Goal: Information Seeking & Learning: Learn about a topic

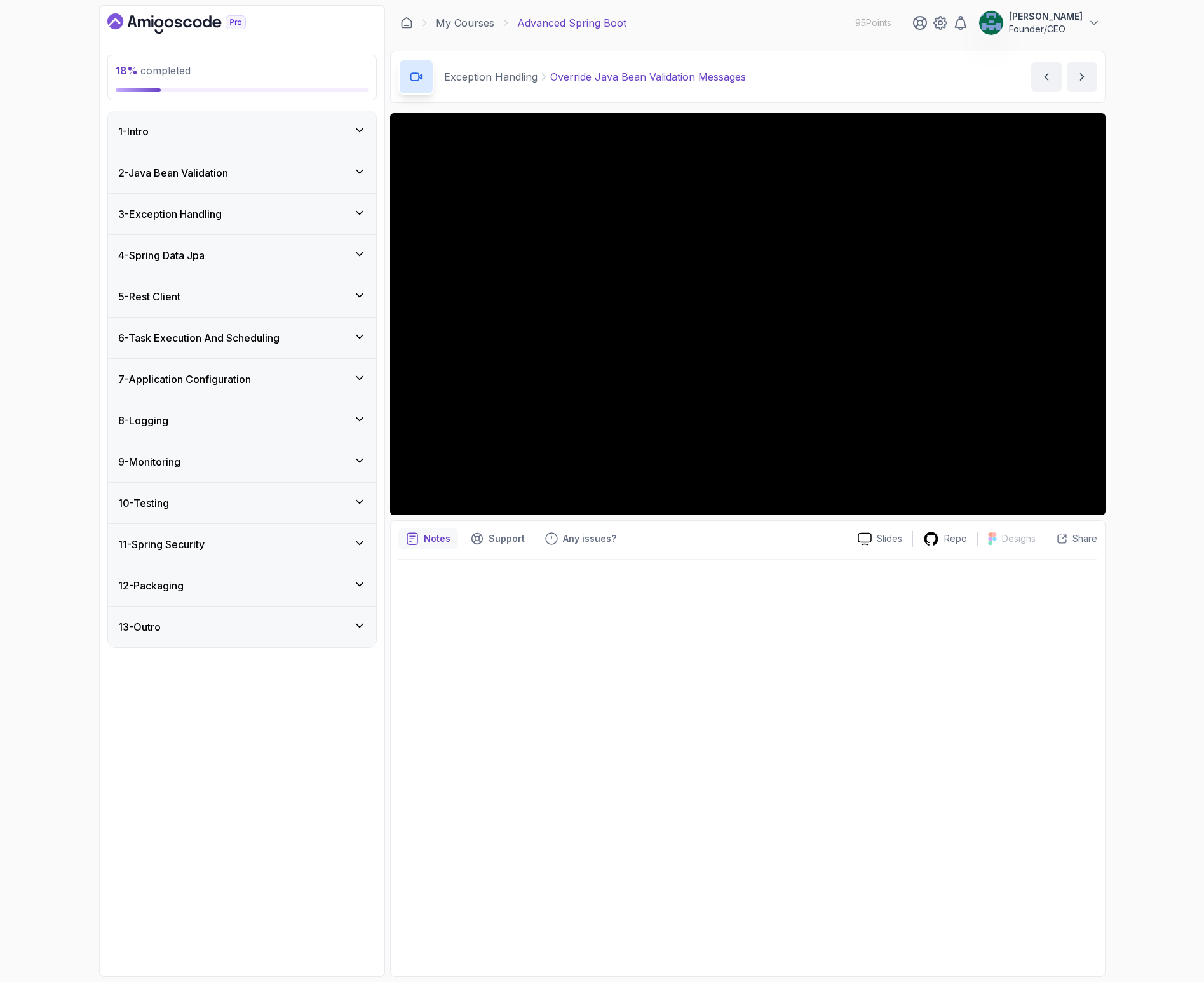
click at [155, 582] on h3 "12 - Packaging" at bounding box center [150, 585] width 66 height 15
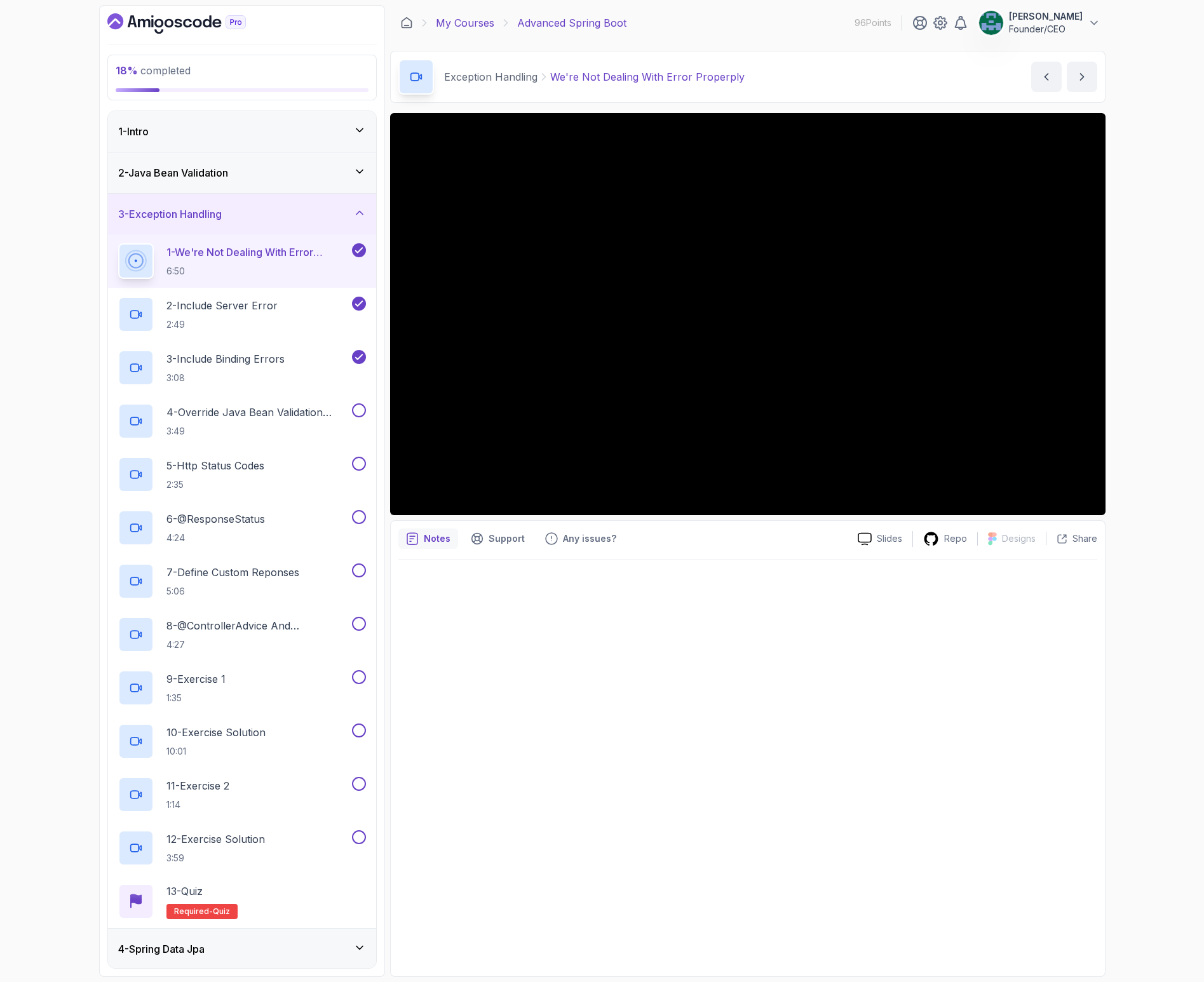
click at [467, 23] on link "My Courses" at bounding box center [465, 22] width 59 height 15
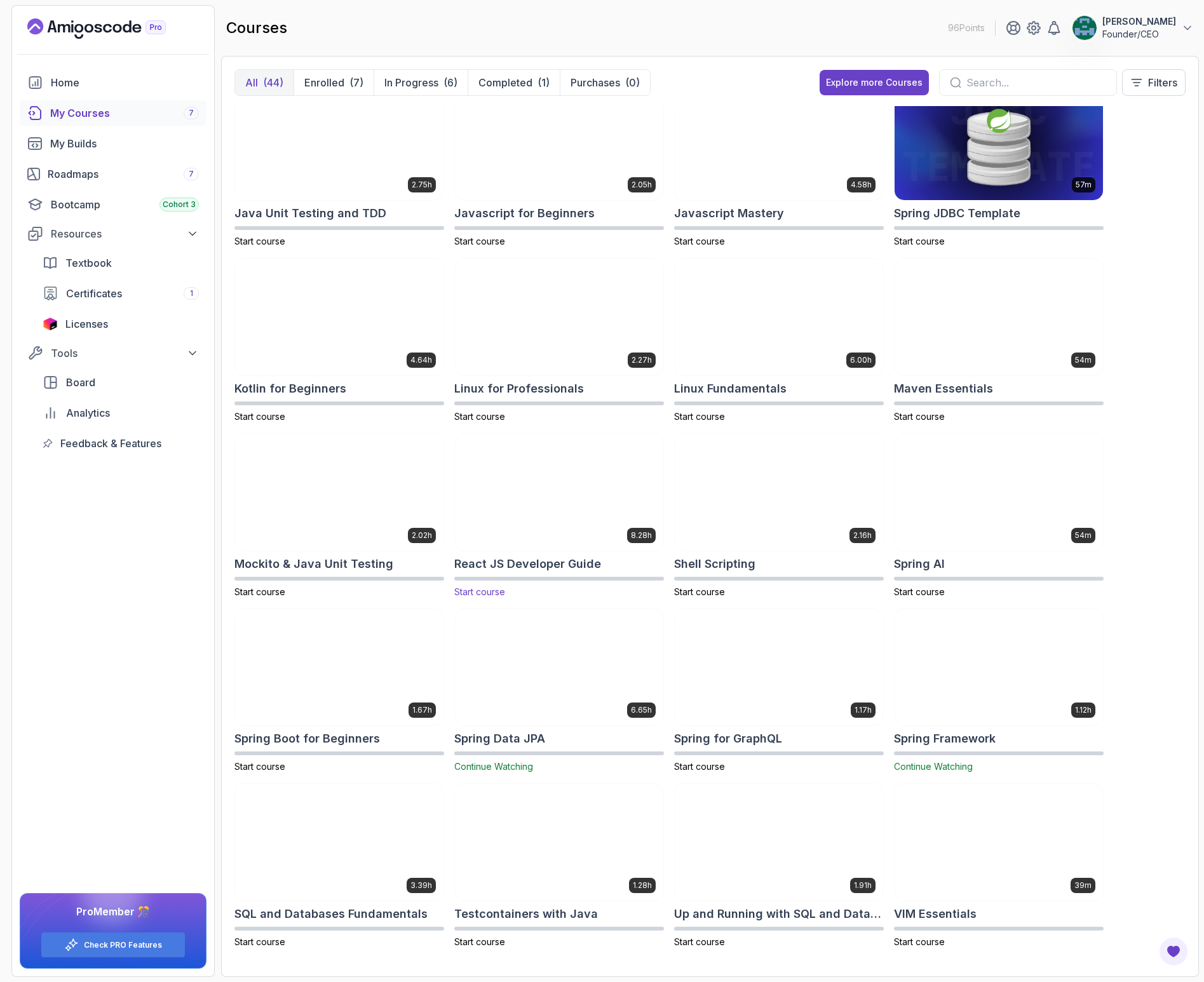
scroll to position [1071, 0]
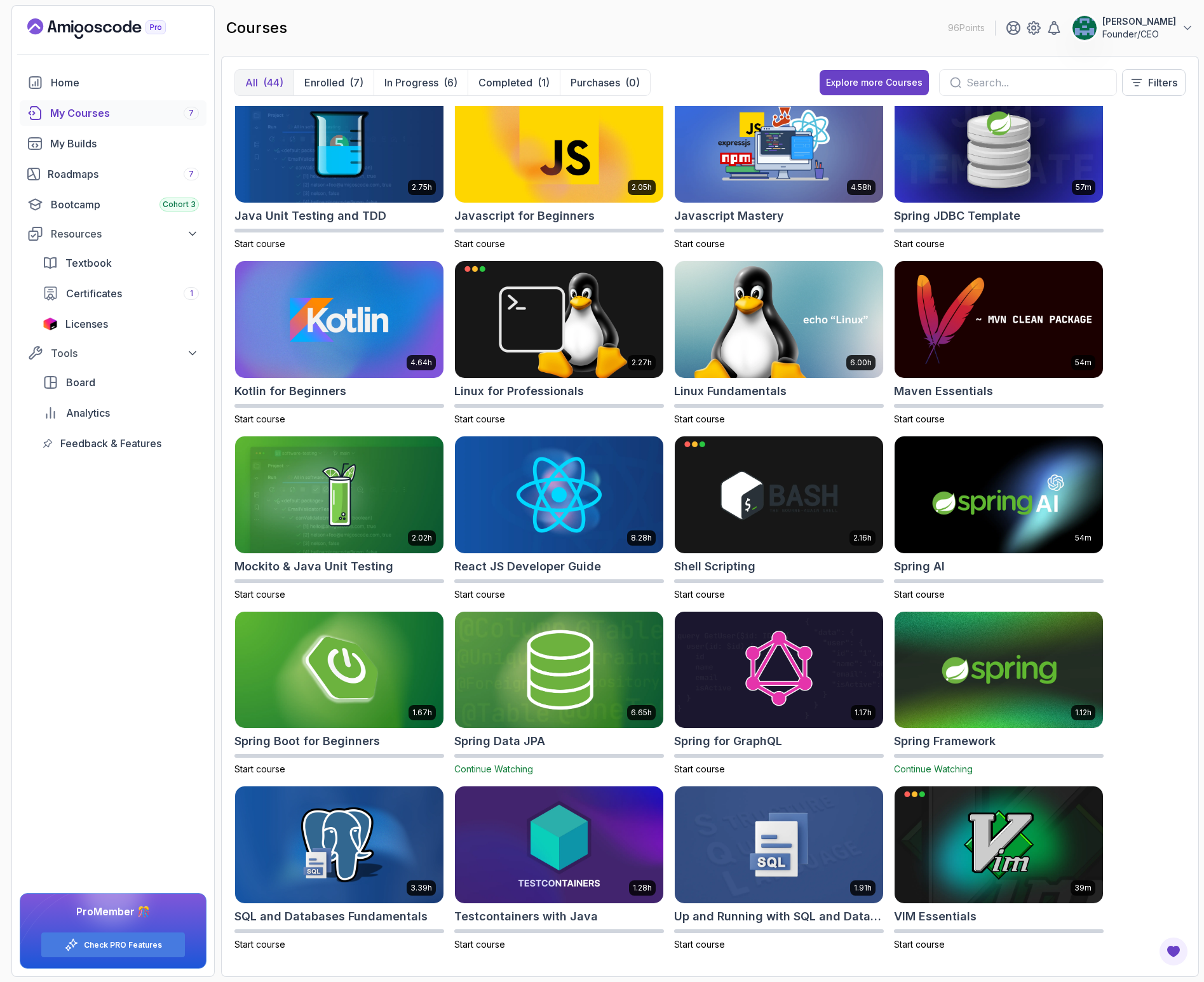
click at [994, 665] on img at bounding box center [999, 669] width 218 height 122
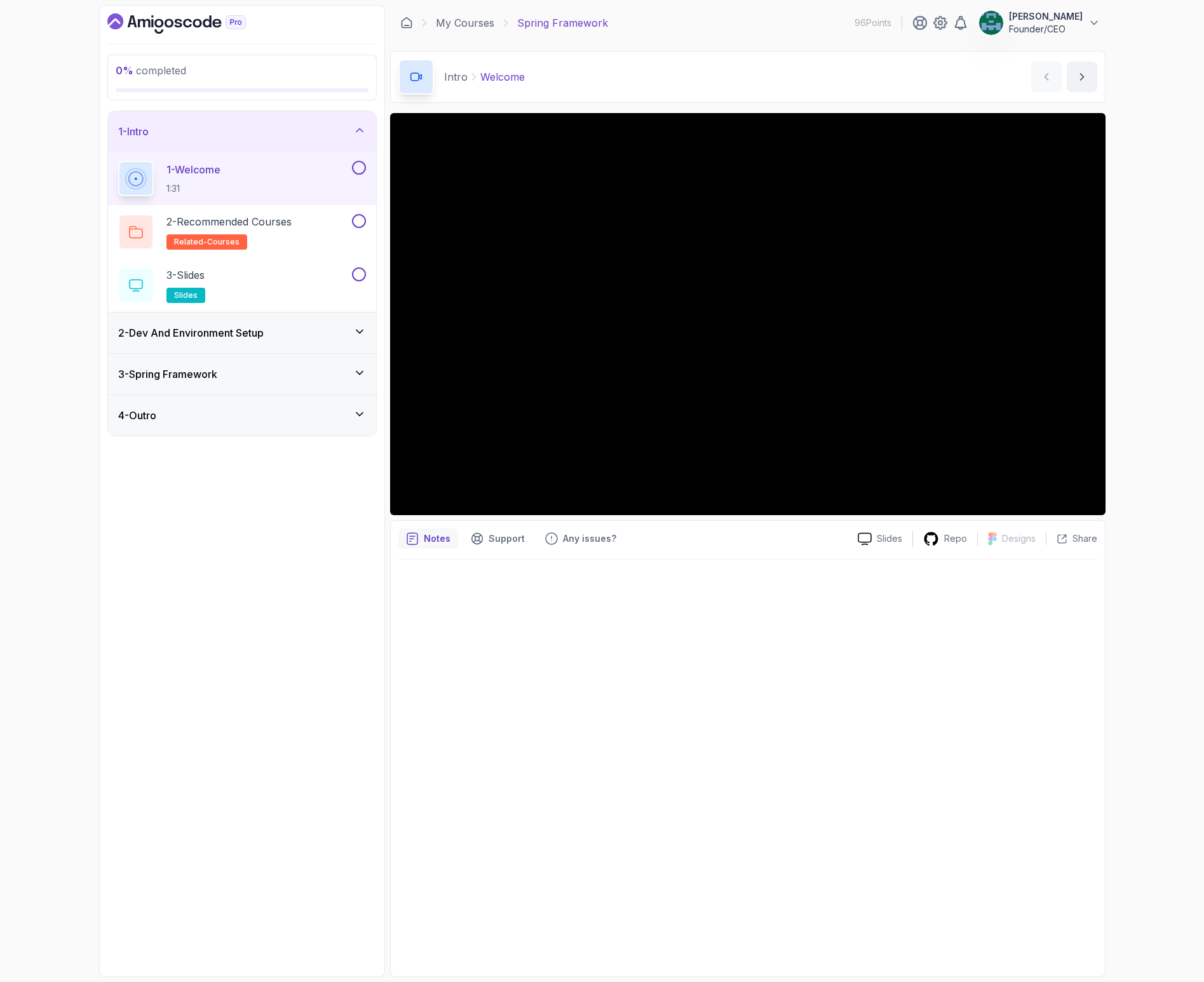
click at [243, 335] on h3 "2 - Dev And Environment Setup" at bounding box center [190, 332] width 145 height 15
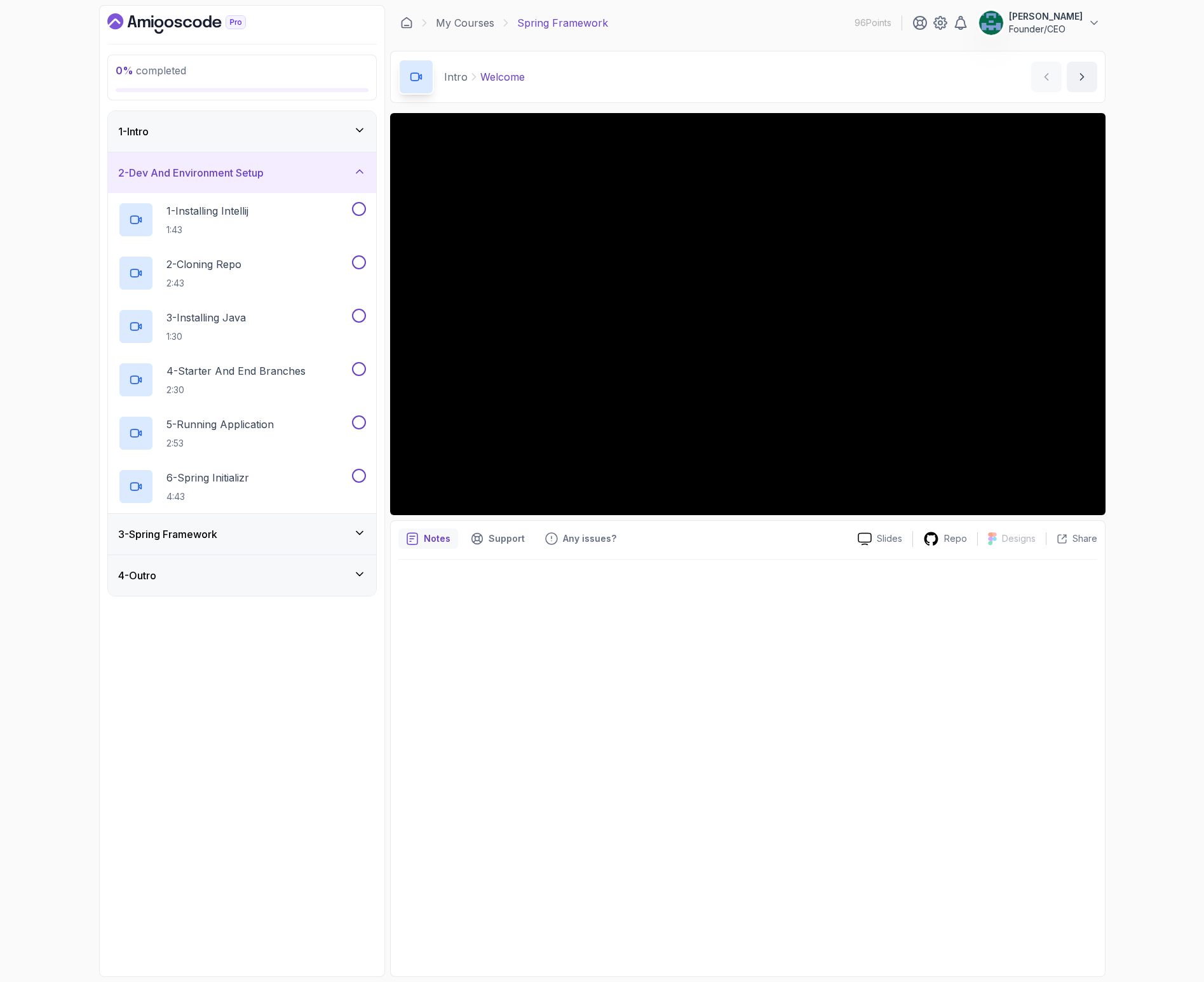
click at [211, 533] on h3 "3 - Spring Framework" at bounding box center [167, 534] width 99 height 15
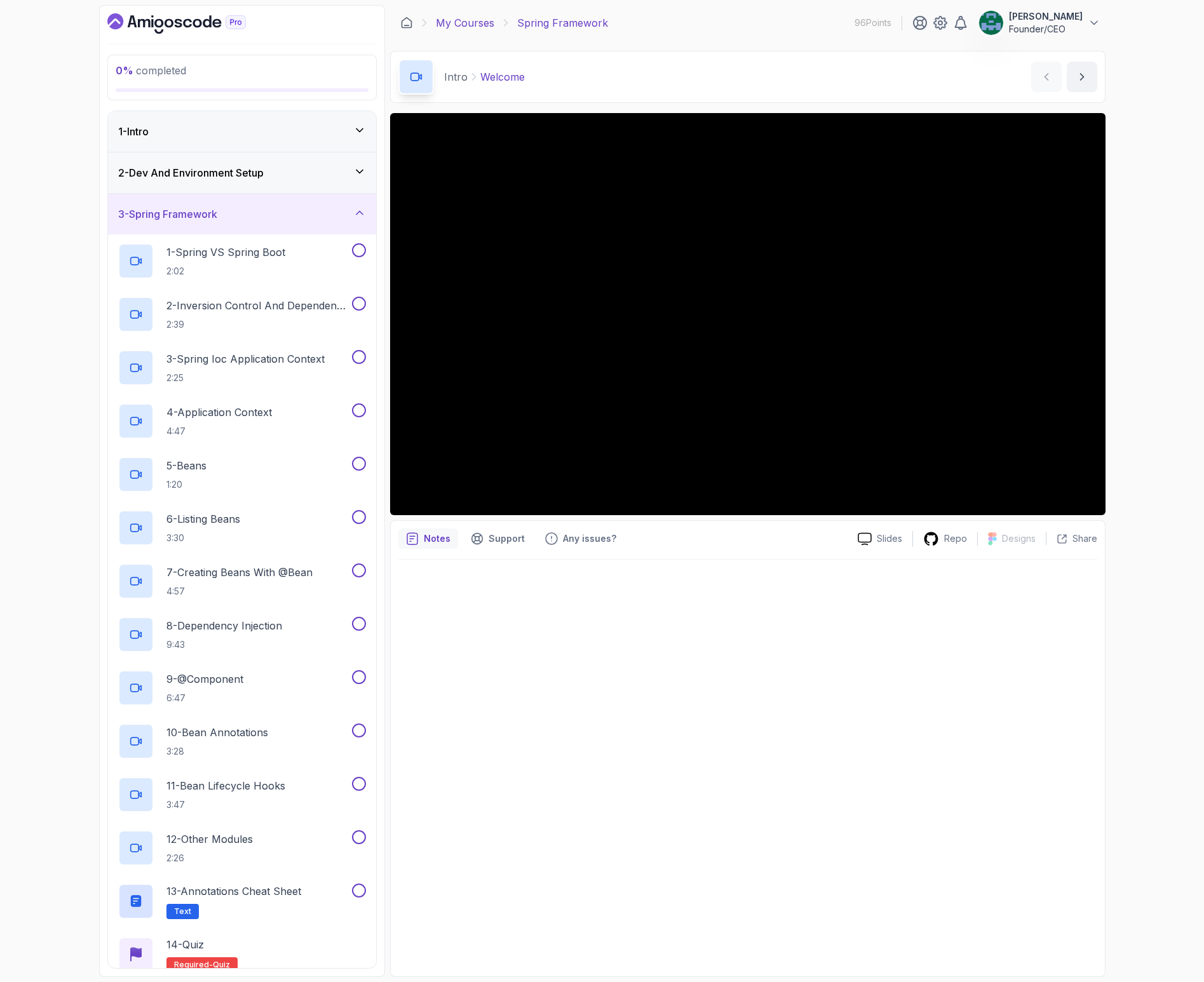
click at [474, 22] on link "My Courses" at bounding box center [465, 22] width 59 height 15
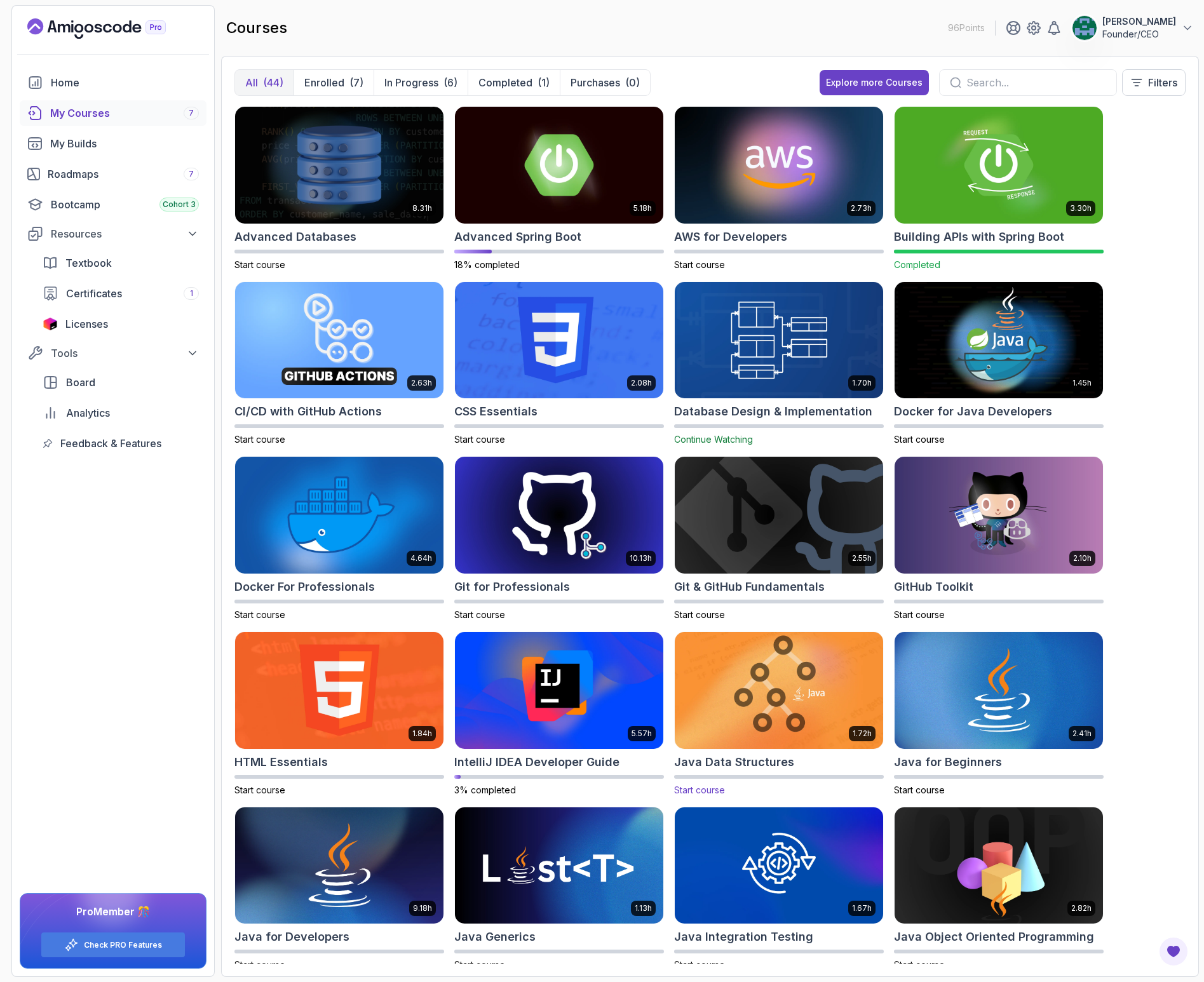
click at [808, 676] on img at bounding box center [778, 690] width 218 height 122
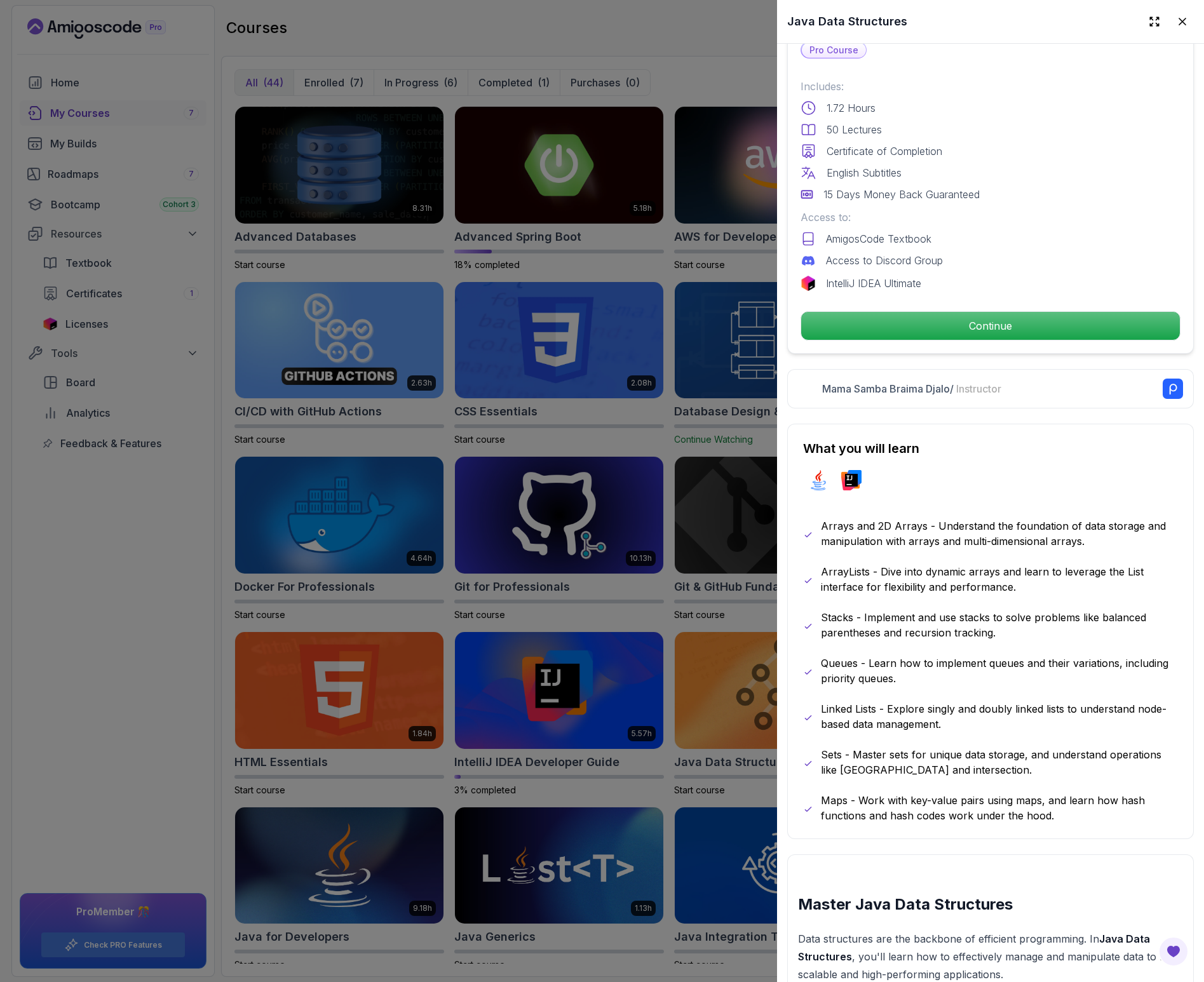
scroll to position [301, 0]
click at [117, 668] on div at bounding box center [602, 491] width 1204 height 982
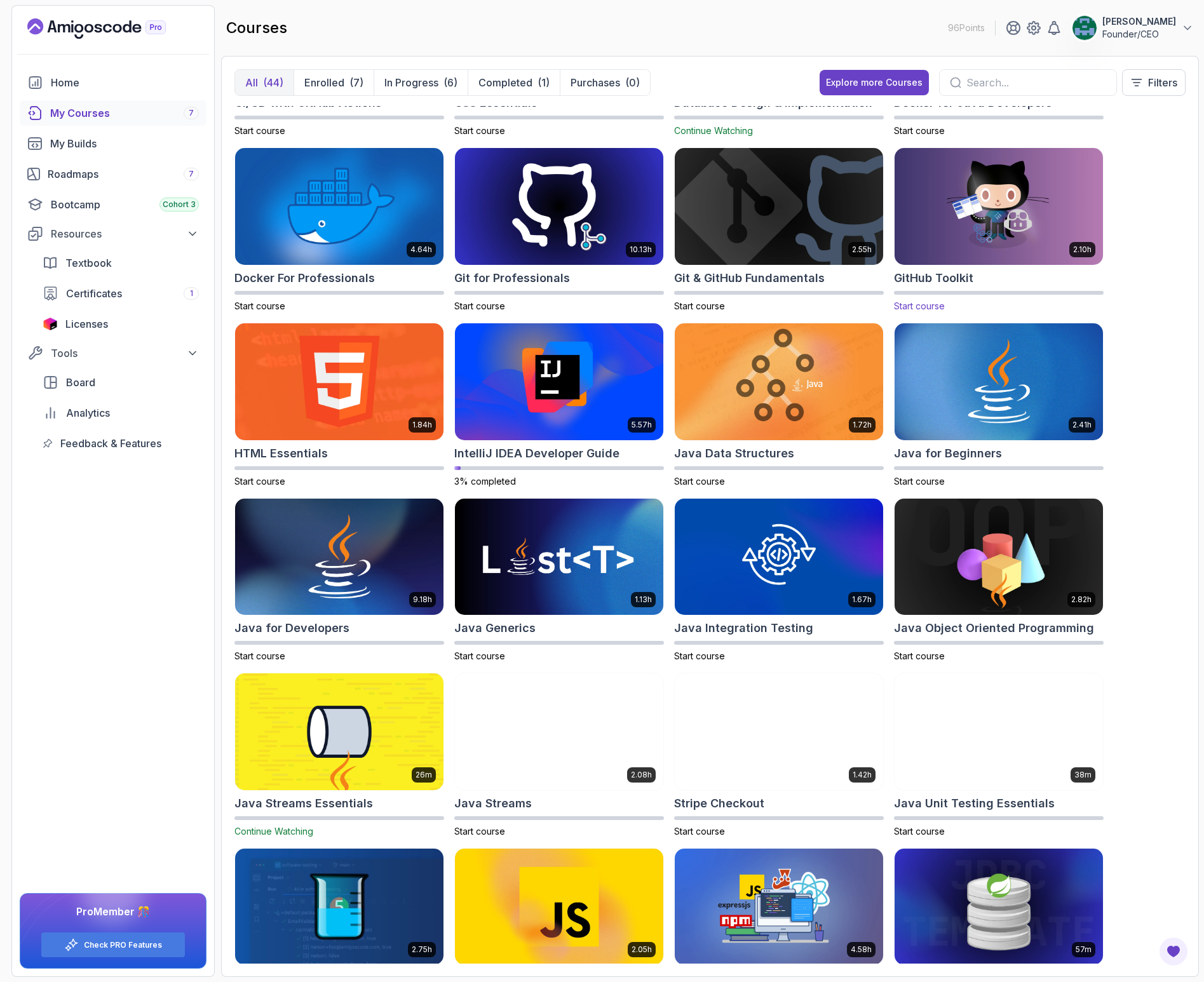
scroll to position [348, 0]
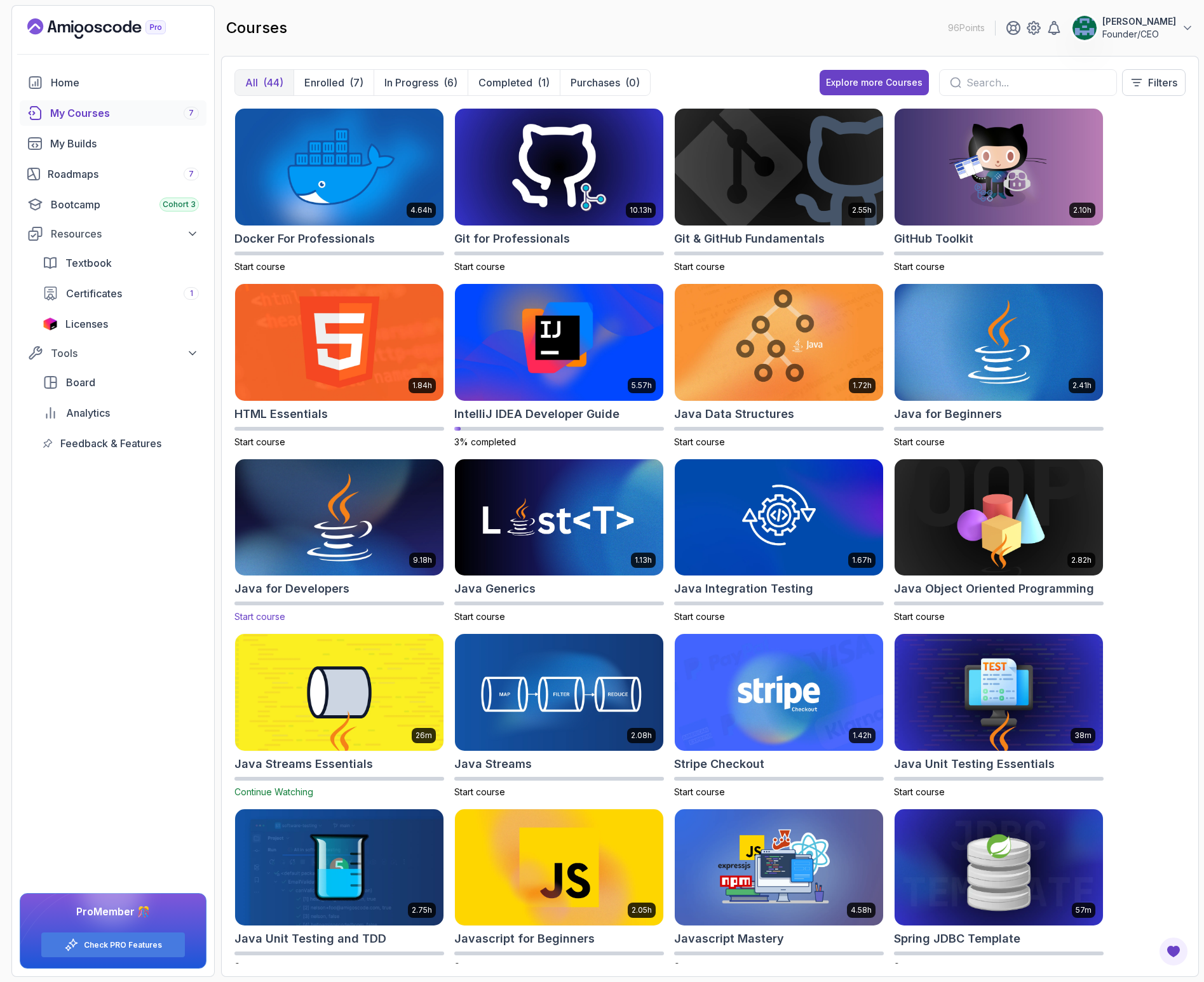
click at [358, 524] on img at bounding box center [339, 517] width 218 height 122
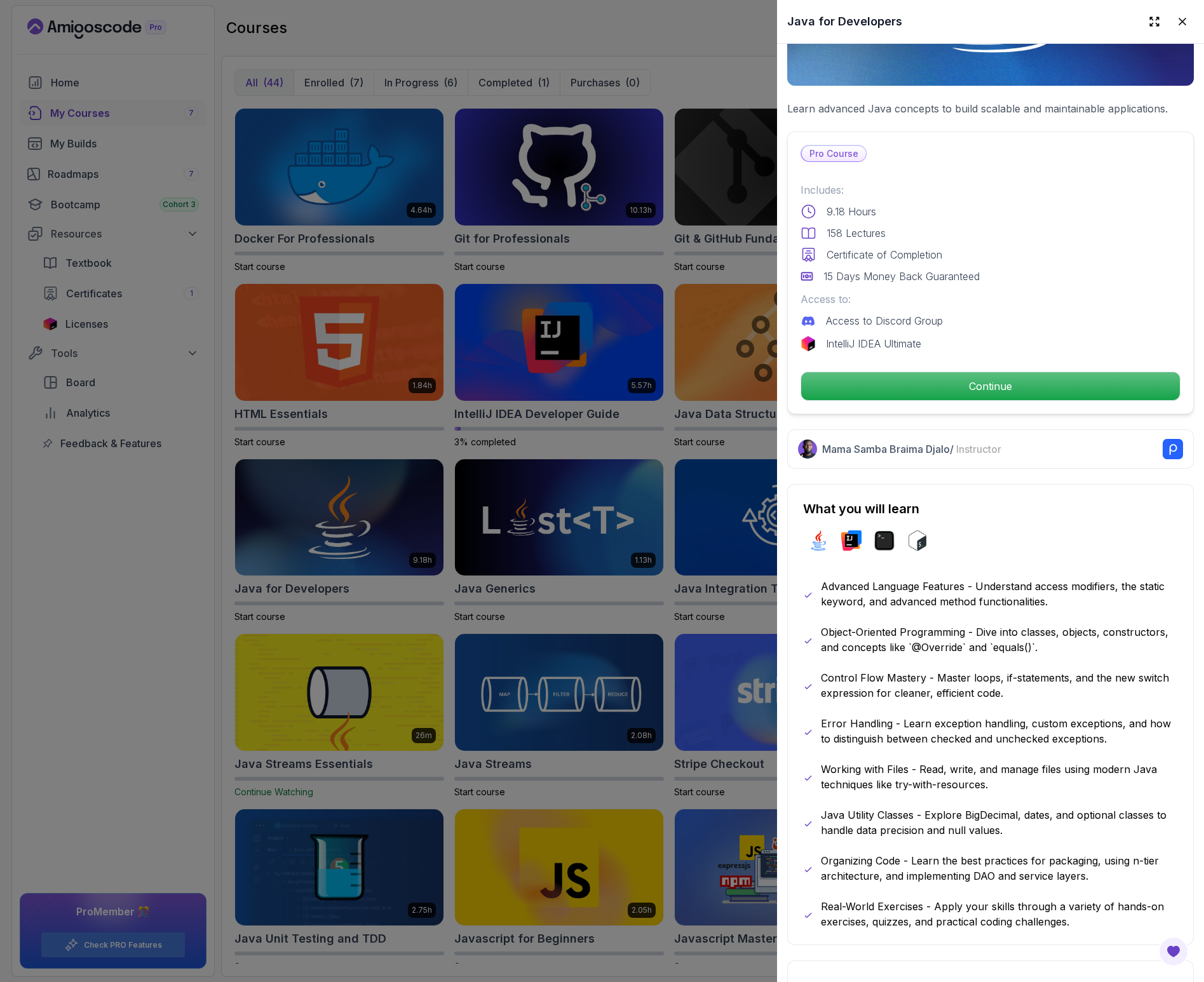
scroll to position [194, 0]
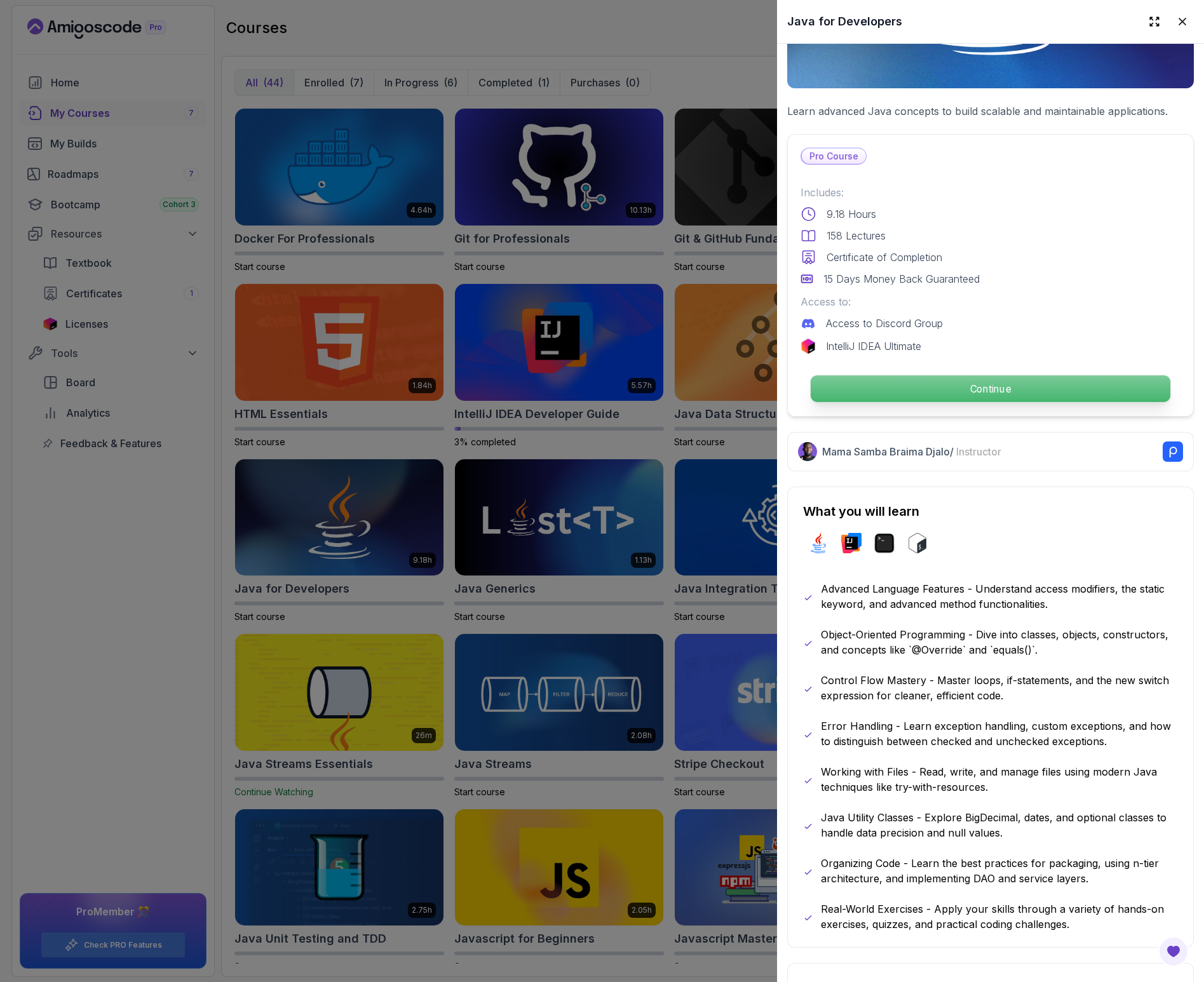
click at [992, 380] on p "Continue" at bounding box center [990, 389] width 359 height 27
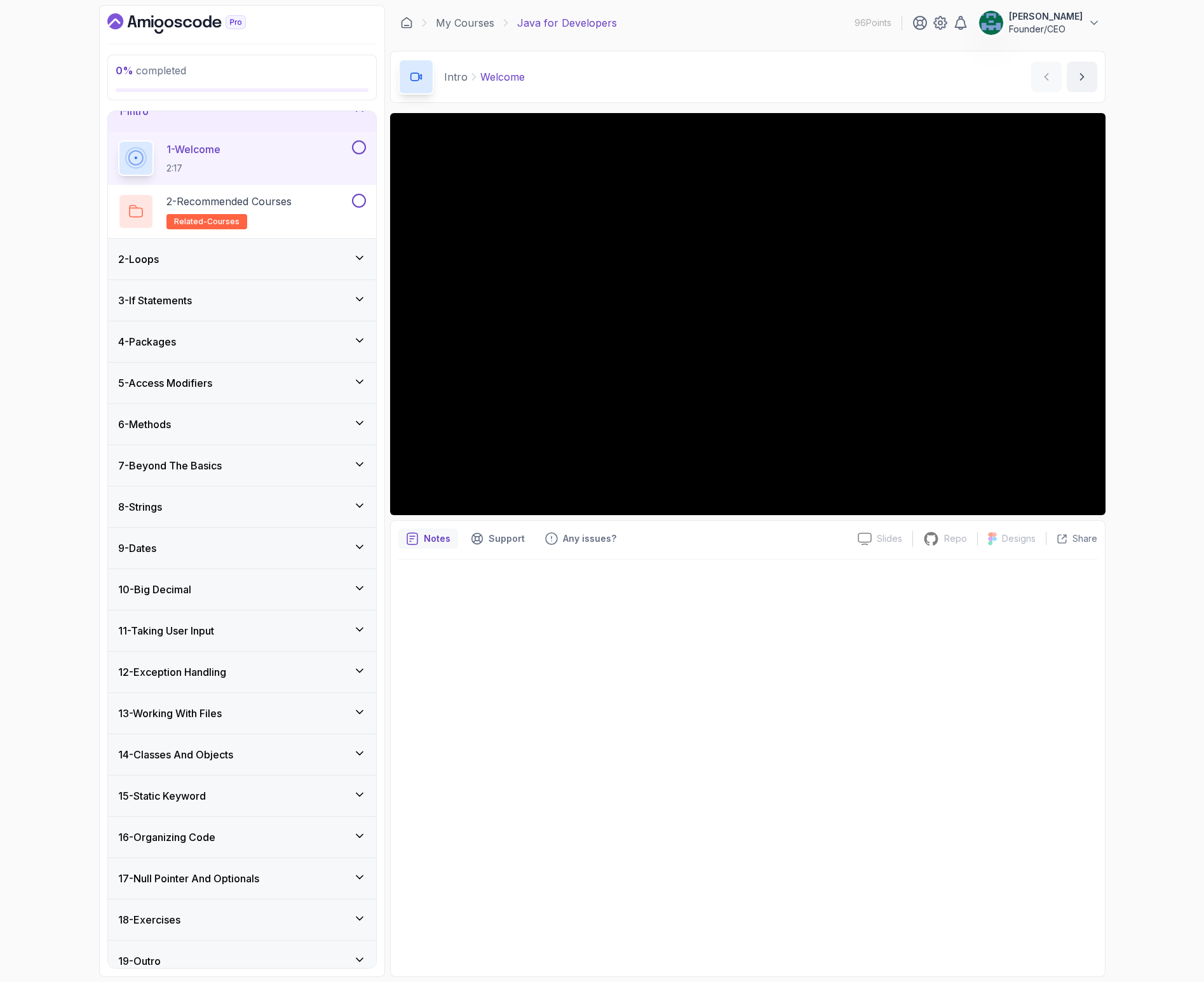
scroll to position [22, 0]
click at [206, 840] on h3 "16 - Organizing Code" at bounding box center [166, 835] width 97 height 15
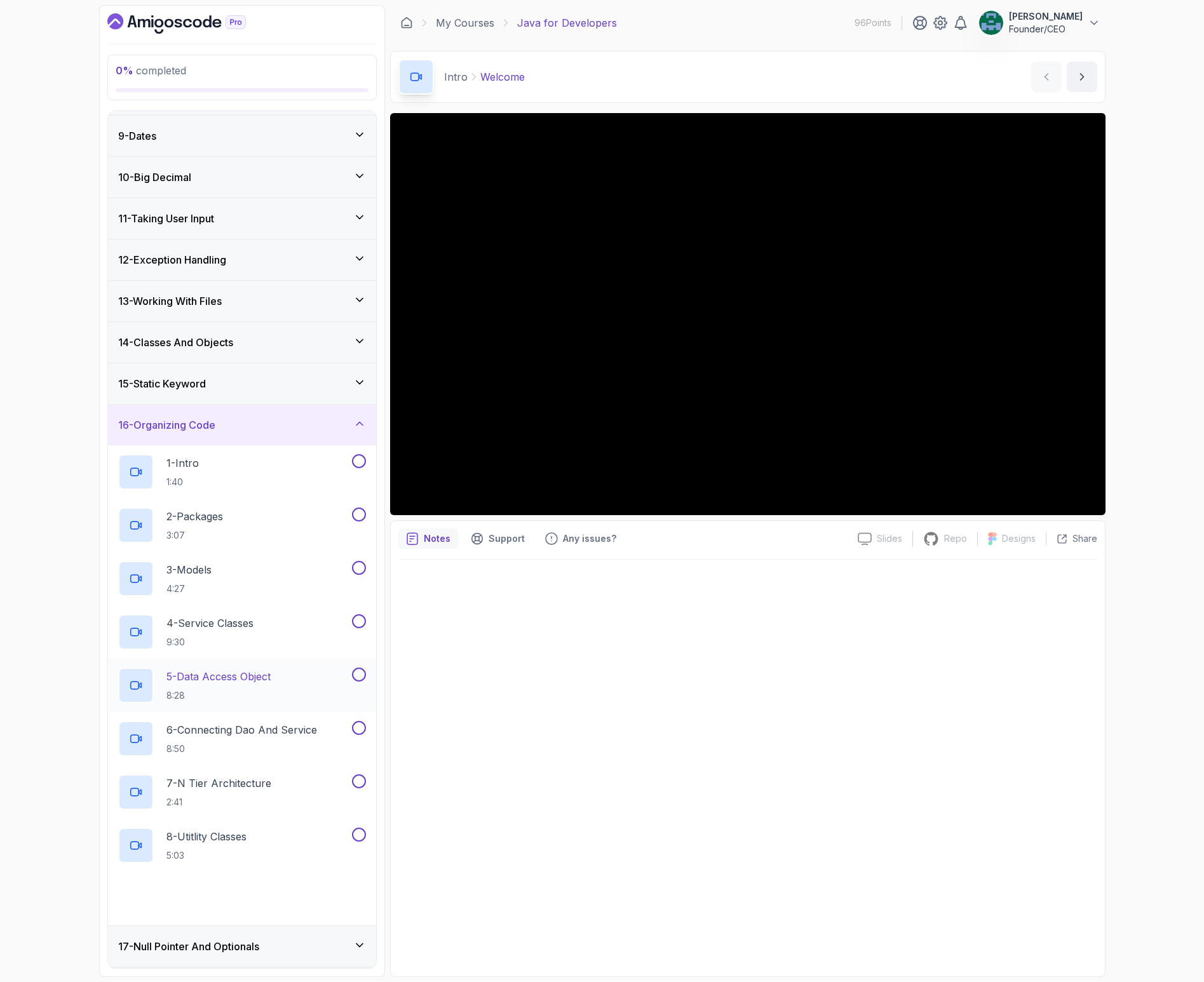
scroll to position [323, 0]
click at [207, 529] on h2 "2 - Packages 3:07" at bounding box center [194, 528] width 57 height 33
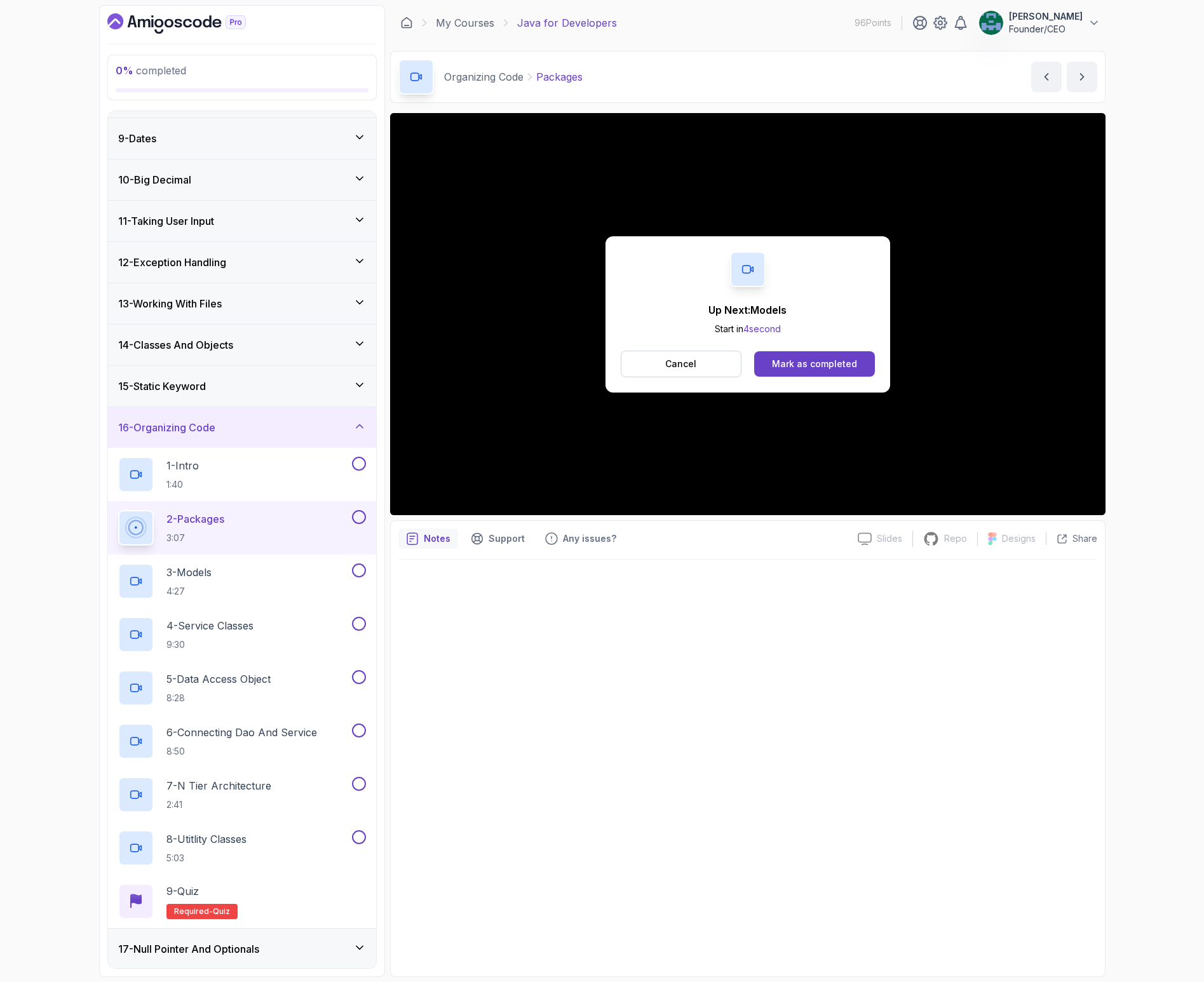
click at [740, 381] on div "Up Next: Models Start in 4 second Cancel Mark as completed" at bounding box center [748, 314] width 285 height 156
click at [820, 362] on div "Mark as completed" at bounding box center [813, 363] width 85 height 13
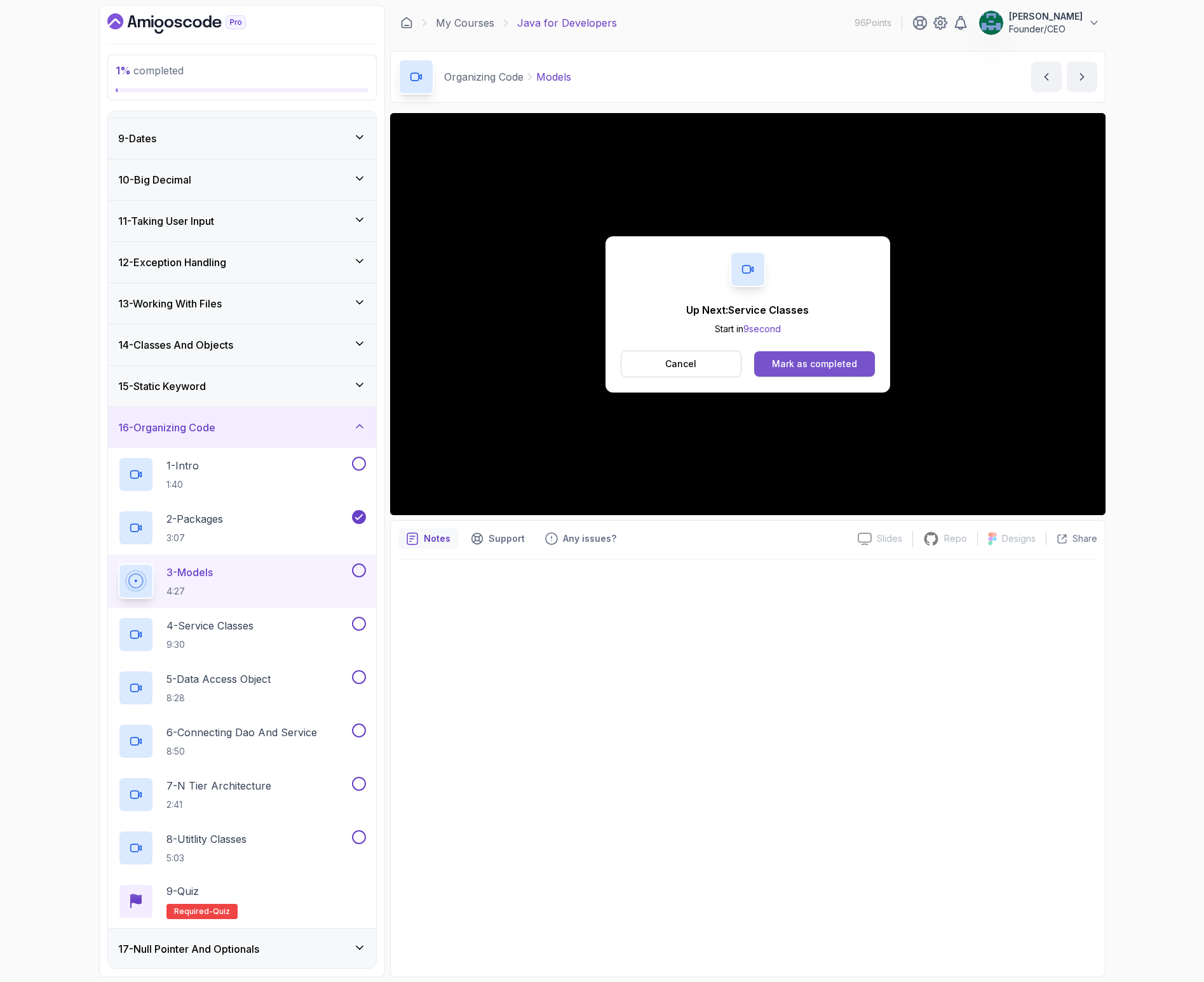
click at [848, 359] on div "Mark as completed" at bounding box center [813, 363] width 85 height 13
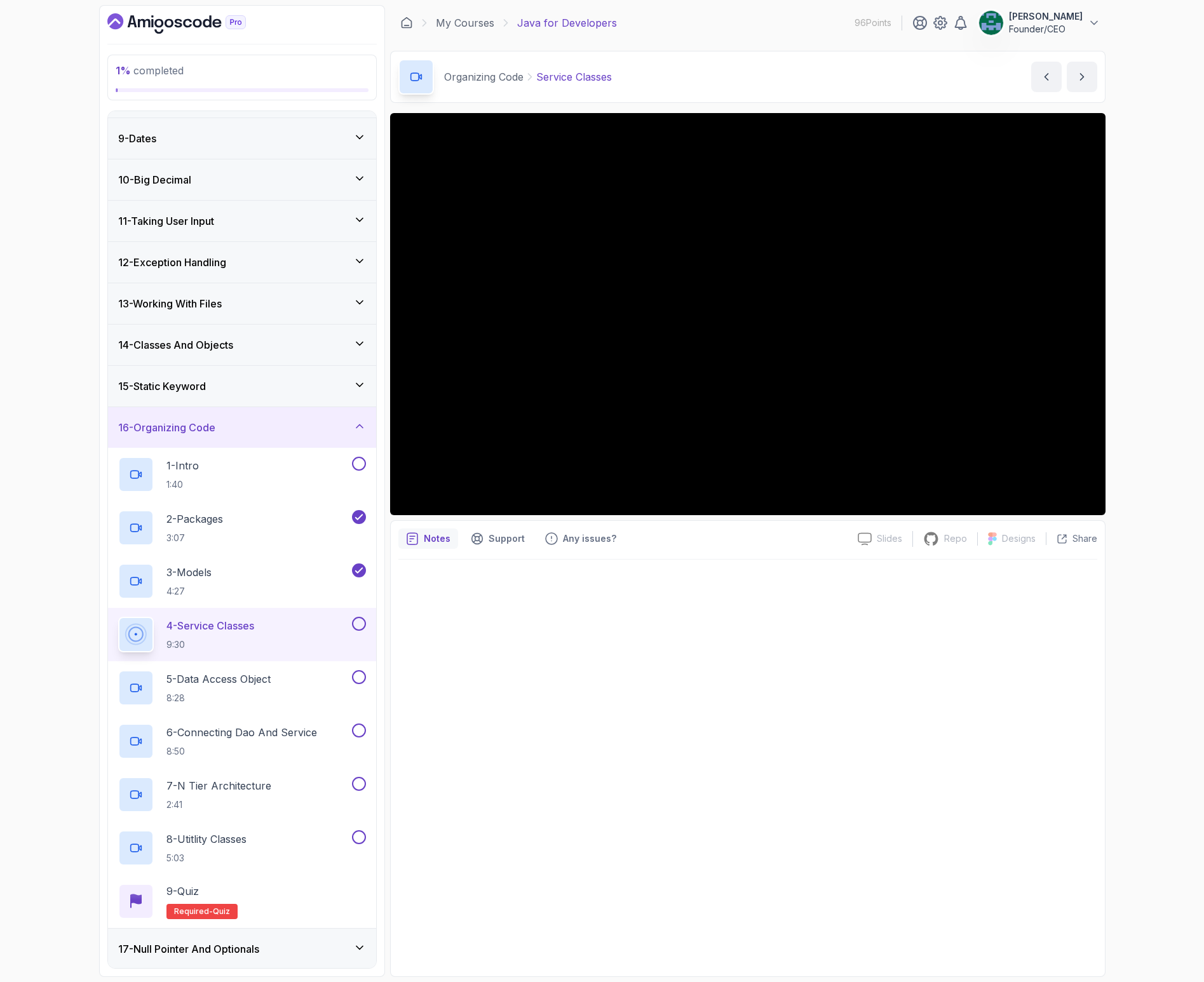
click at [253, 626] on p "4 - Service Classes" at bounding box center [210, 625] width 87 height 15
